Goal: Navigation & Orientation: Go to known website

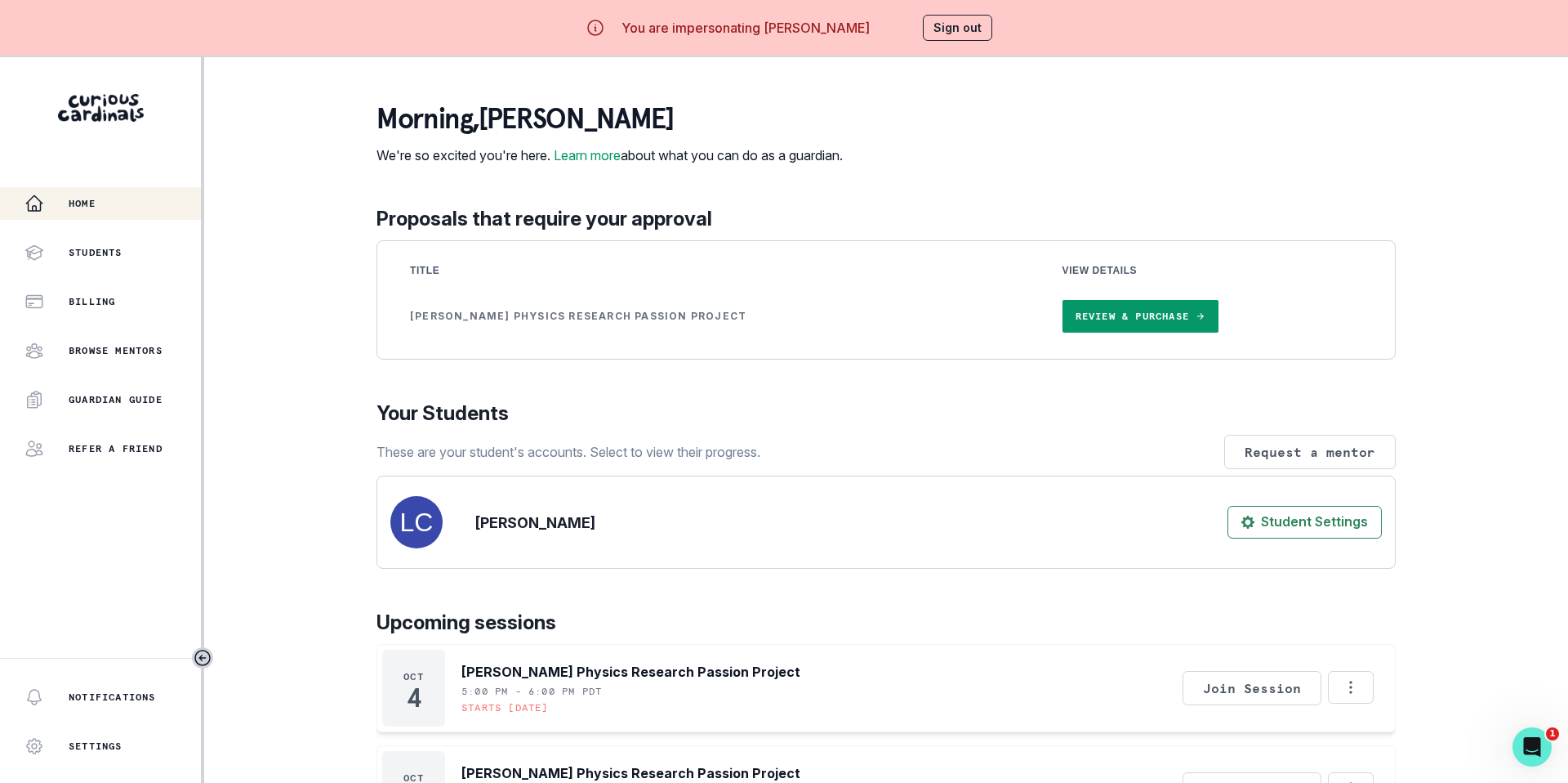
click at [970, 30] on button "Sign out" at bounding box center [958, 27] width 70 height 26
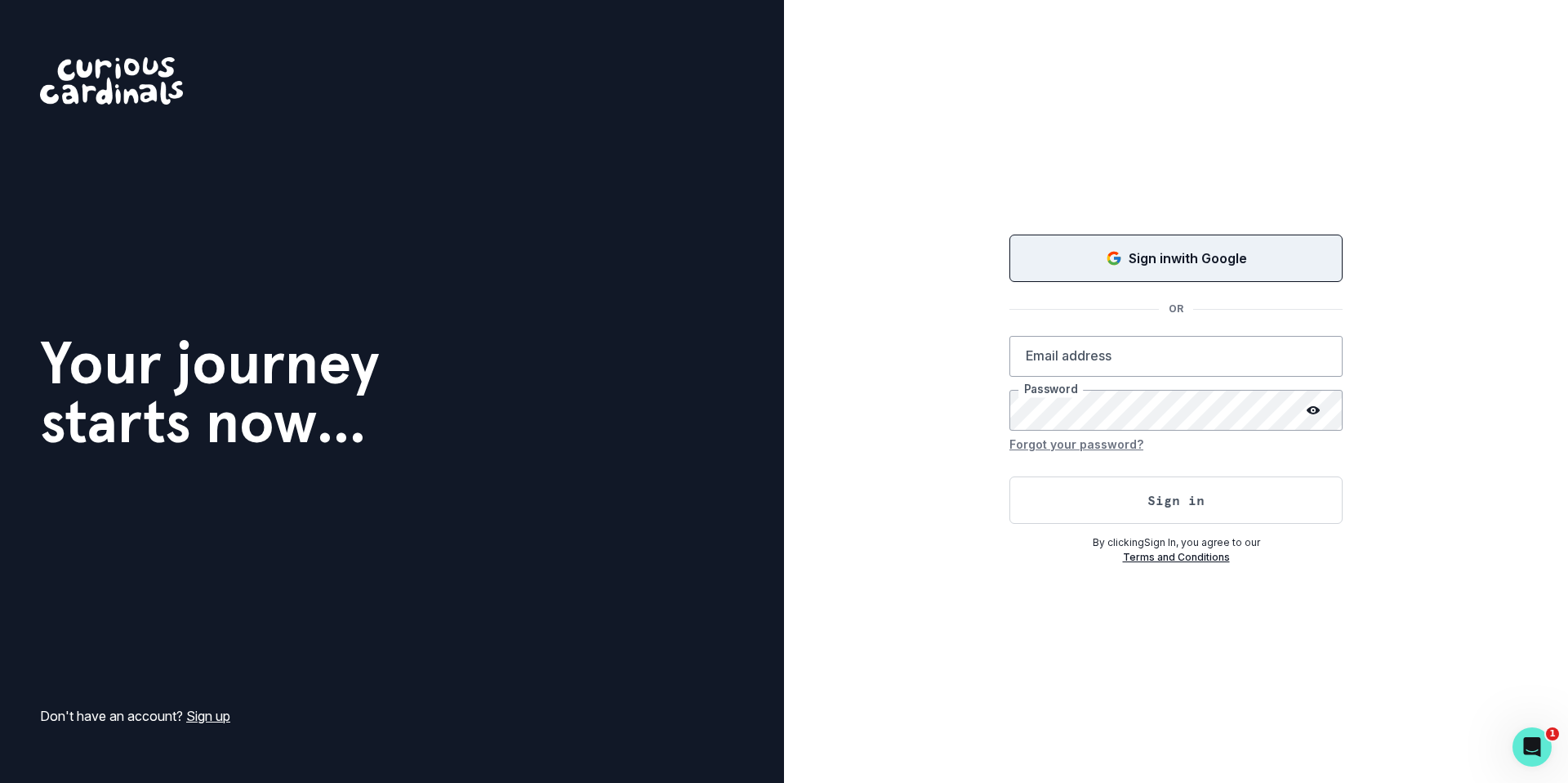
click at [1068, 261] on div "Sign in with Google" at bounding box center [1176, 258] width 293 height 20
